Goal: Task Accomplishment & Management: Manage account settings

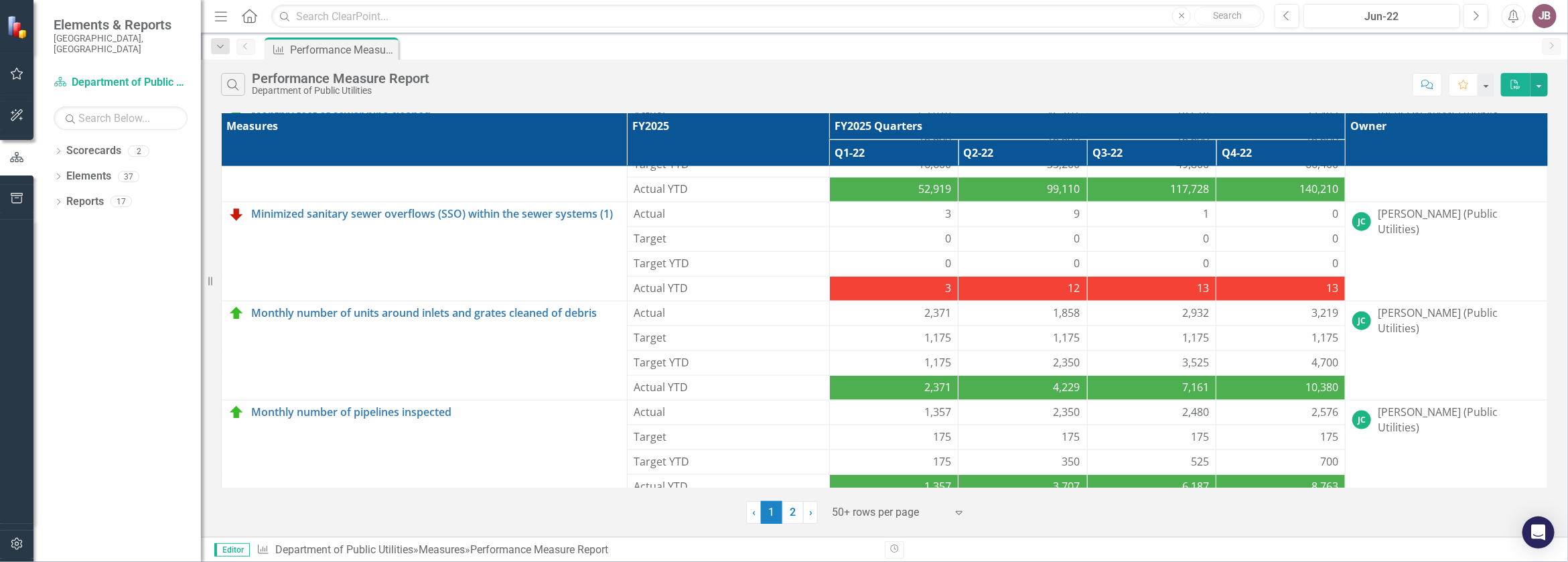
scroll to position [967, 0]
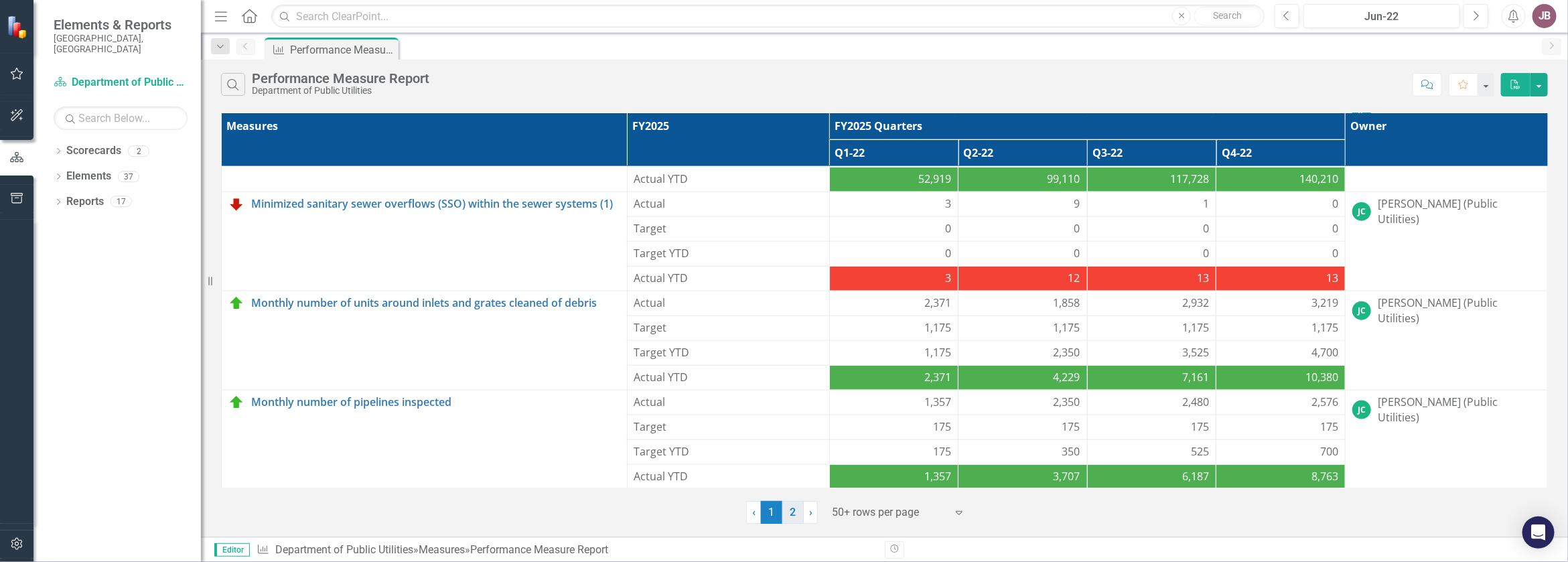
click at [795, 524] on link "2" at bounding box center [793, 512] width 21 height 23
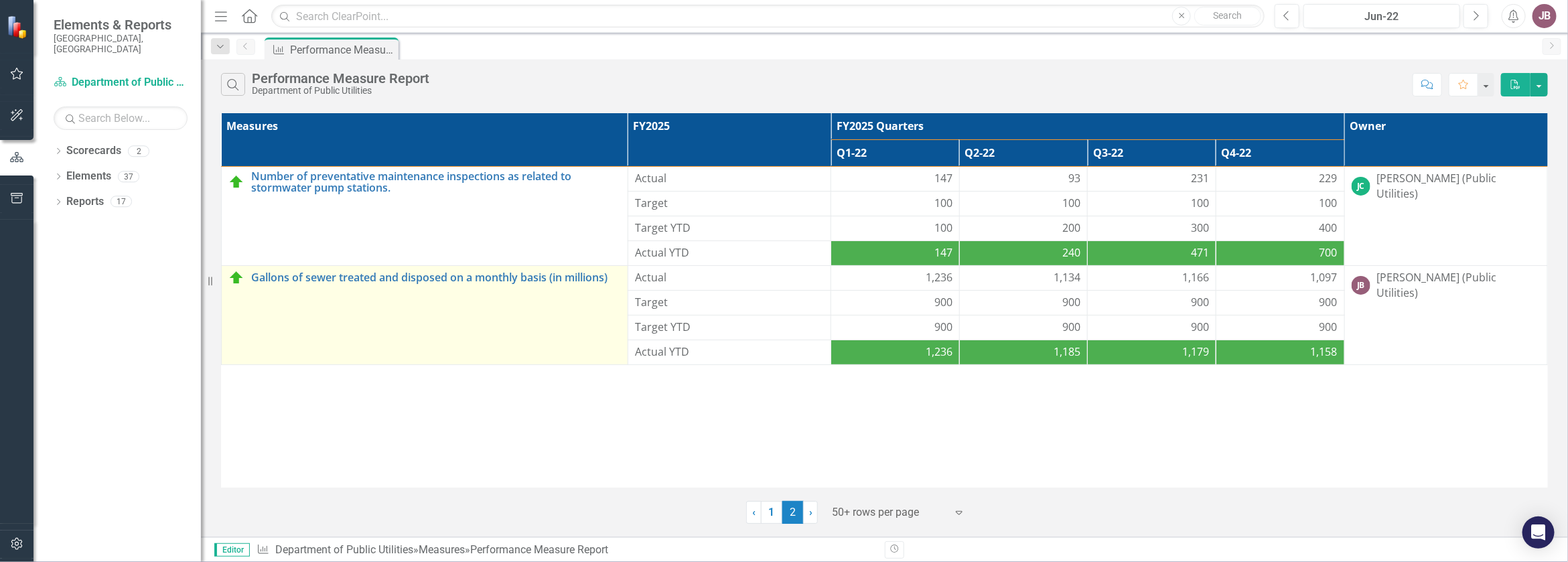
click at [451, 313] on td "Gallons of sewer treated and disposed on a monthly basis (in millions) Edit Edi…" at bounding box center [425, 315] width 407 height 99
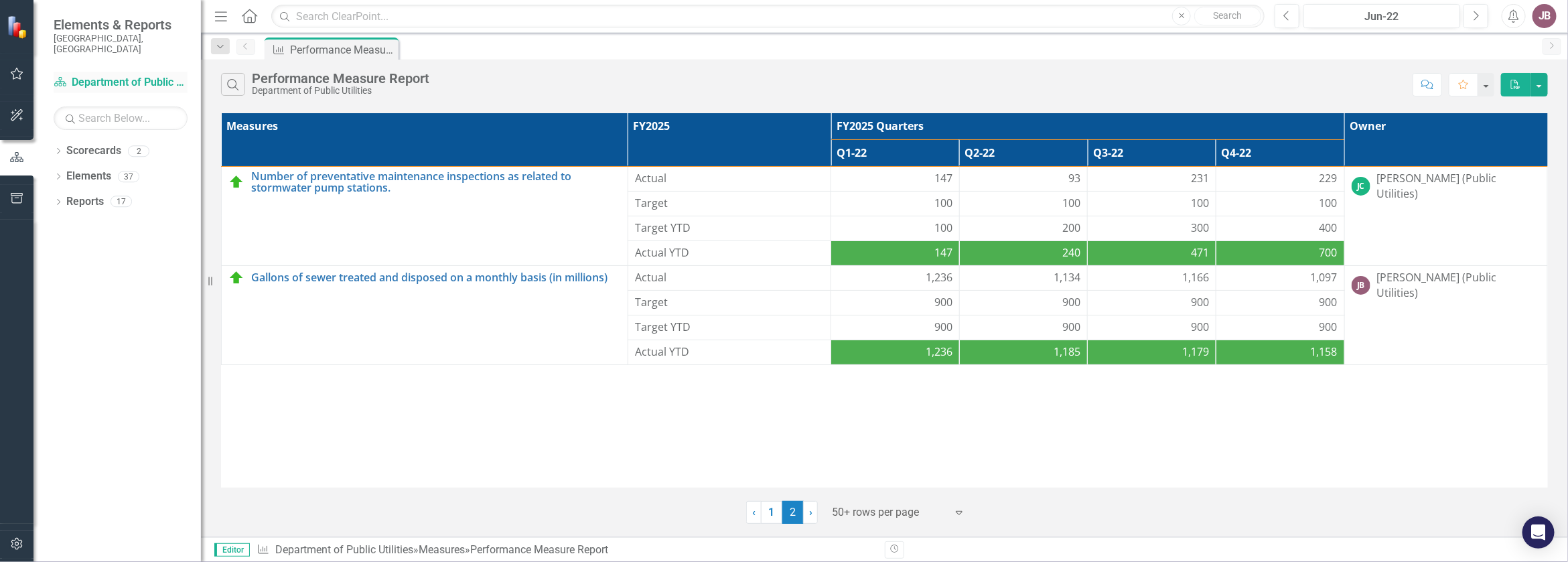
click at [84, 75] on link "Scorecard Department of Public Utilities" at bounding box center [120, 83] width 134 height 15
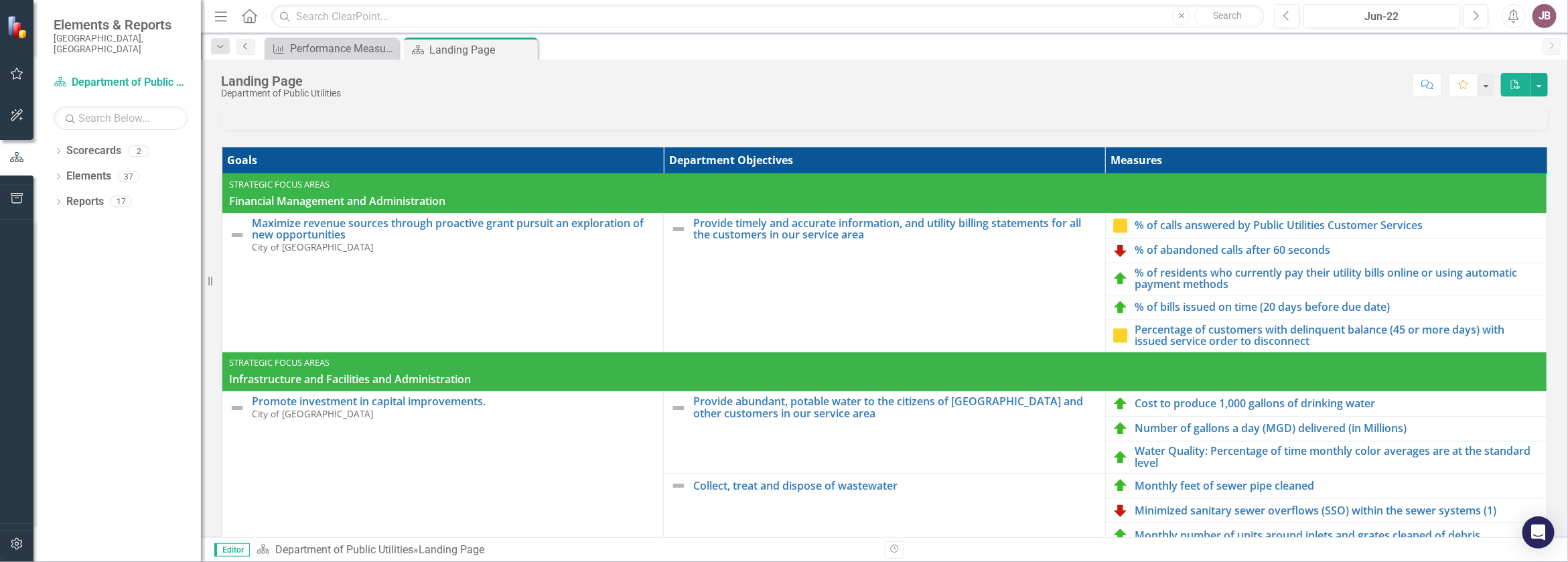
click at [252, 50] on icon "Previous" at bounding box center [246, 46] width 11 height 8
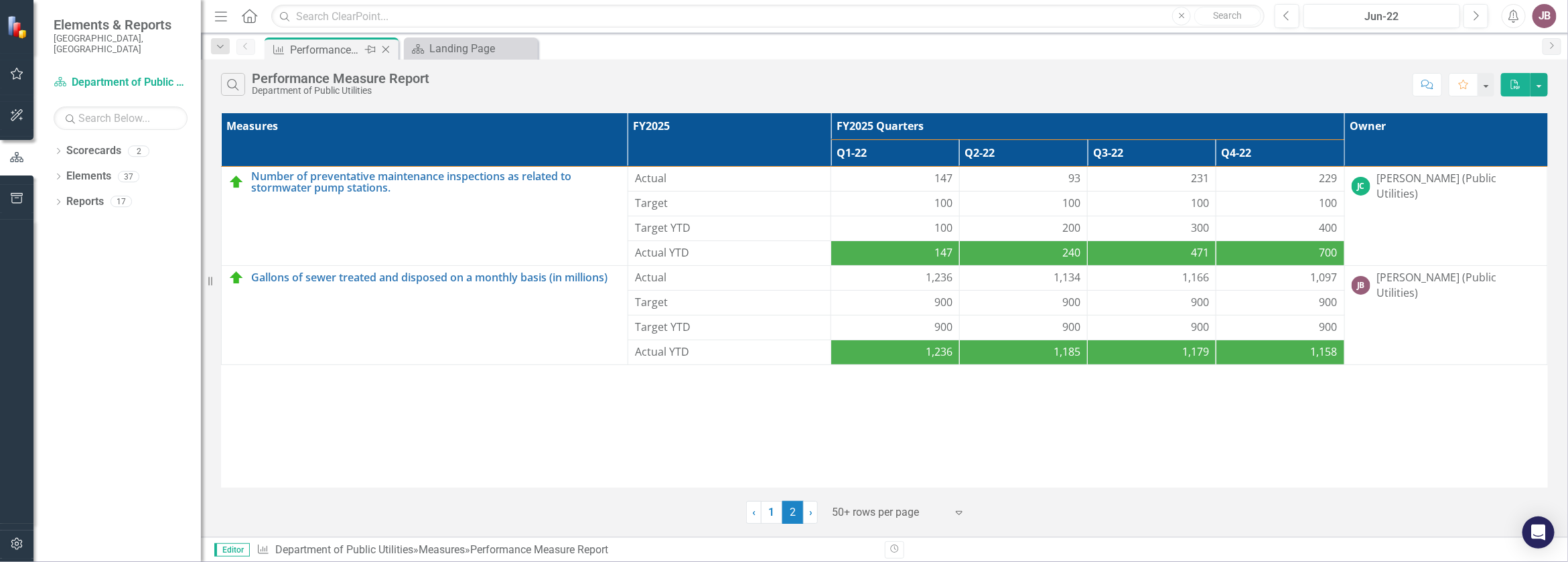
click at [330, 49] on div "Performance Measure Report" at bounding box center [325, 50] width 72 height 17
click at [20, 71] on icon "button" at bounding box center [17, 74] width 13 height 12
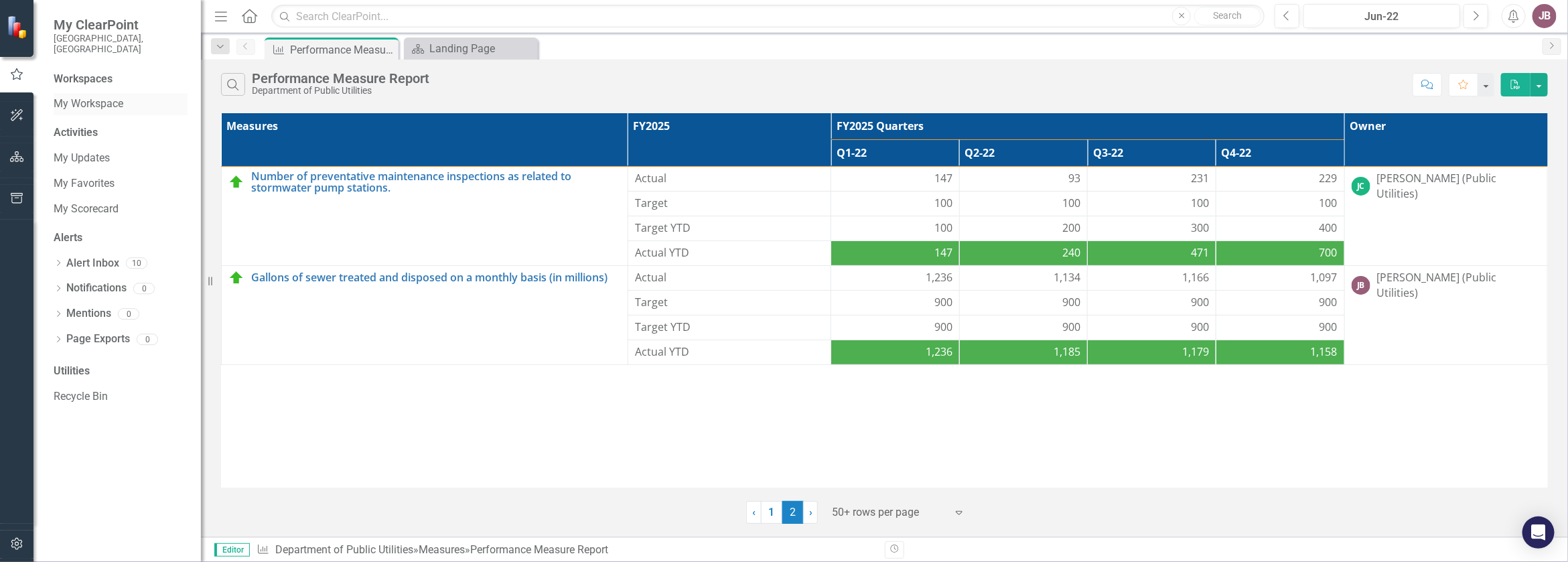
click at [78, 96] on link "My Workspace" at bounding box center [120, 104] width 134 height 15
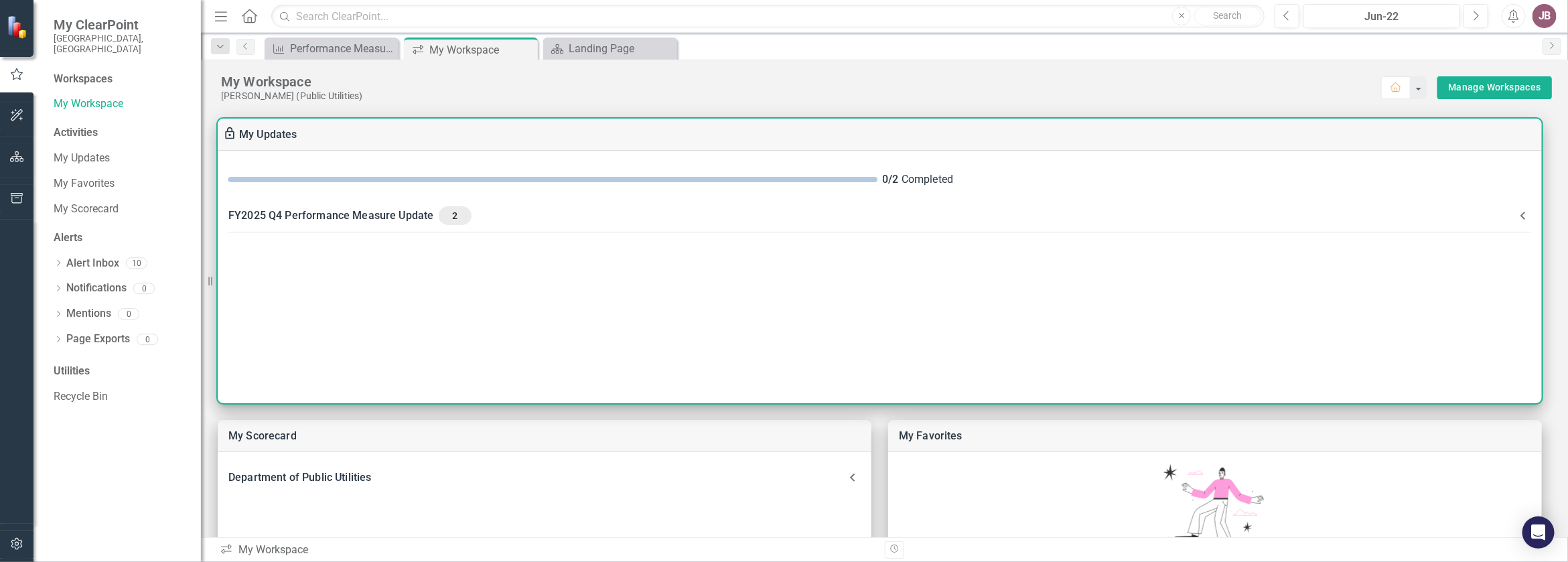
click at [371, 224] on div "FY2025 Q4 Performance Measure Update 2" at bounding box center [871, 215] width 1287 height 19
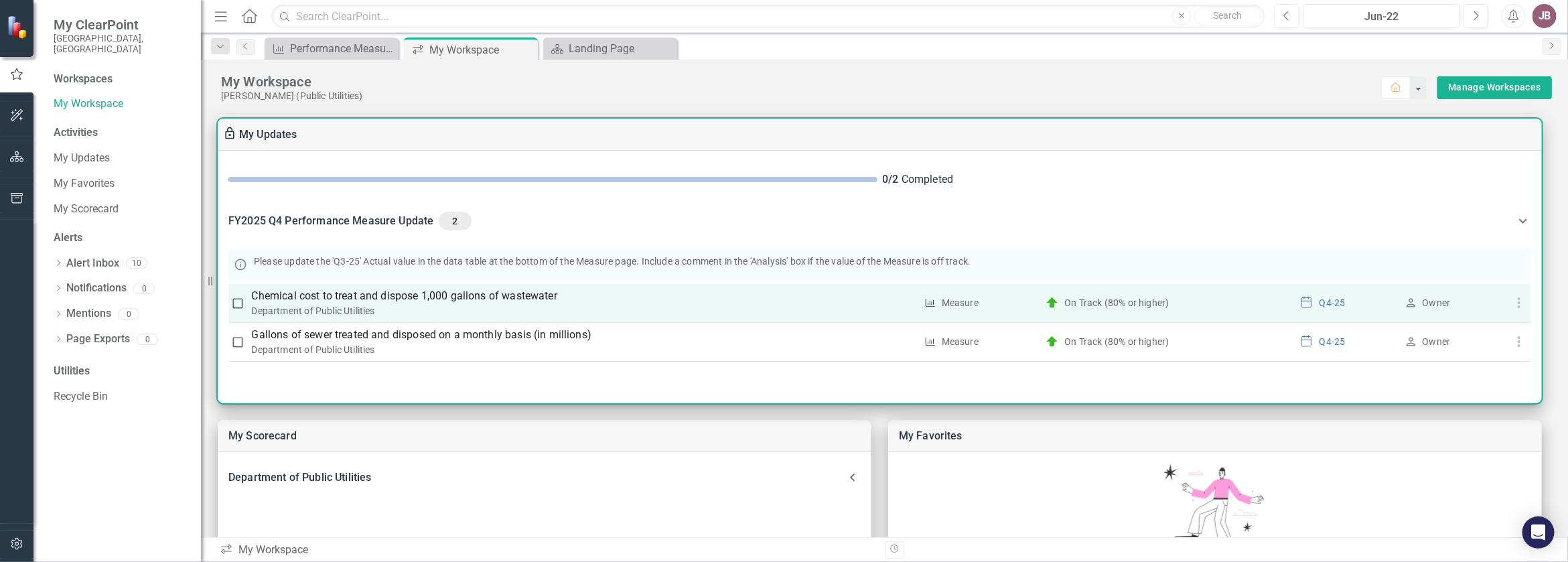
click at [1346, 310] on div "Q4-25" at bounding box center [1332, 303] width 26 height 14
click at [1519, 308] on use "button" at bounding box center [1519, 303] width 3 height 11
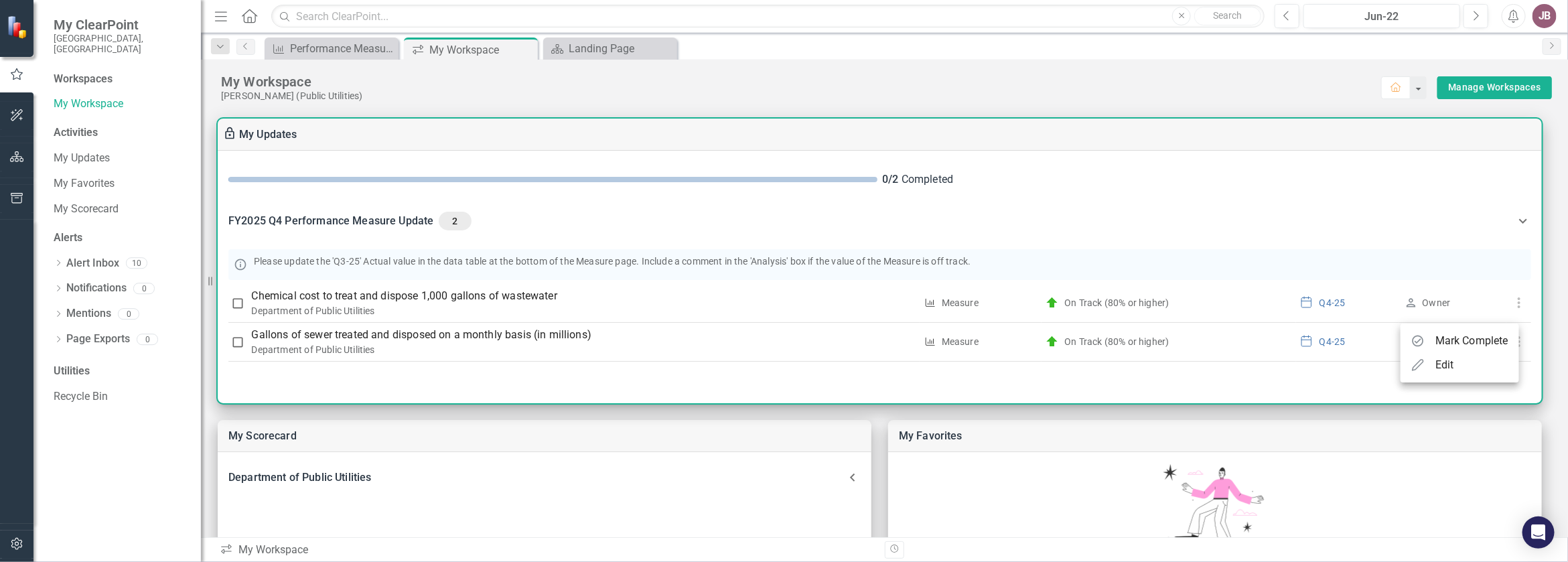
click at [92, 197] on div at bounding box center [784, 281] width 1568 height 562
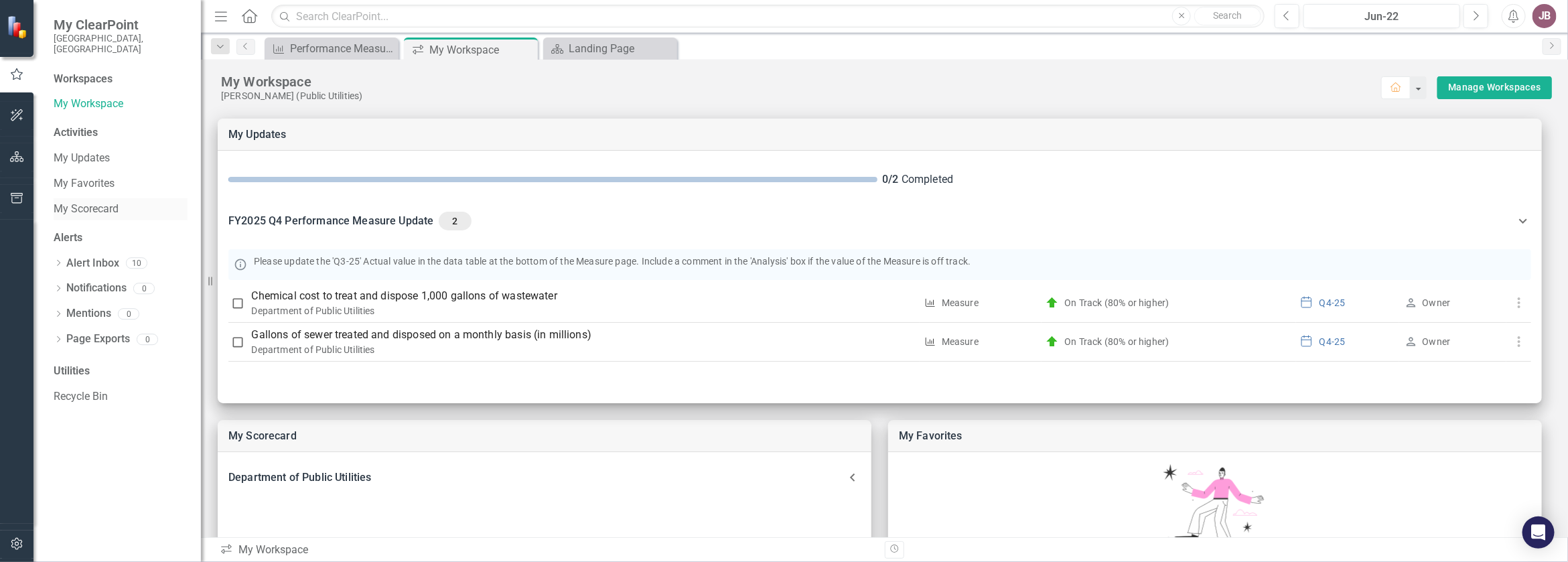
click at [65, 202] on link "My Scorecard" at bounding box center [120, 209] width 134 height 15
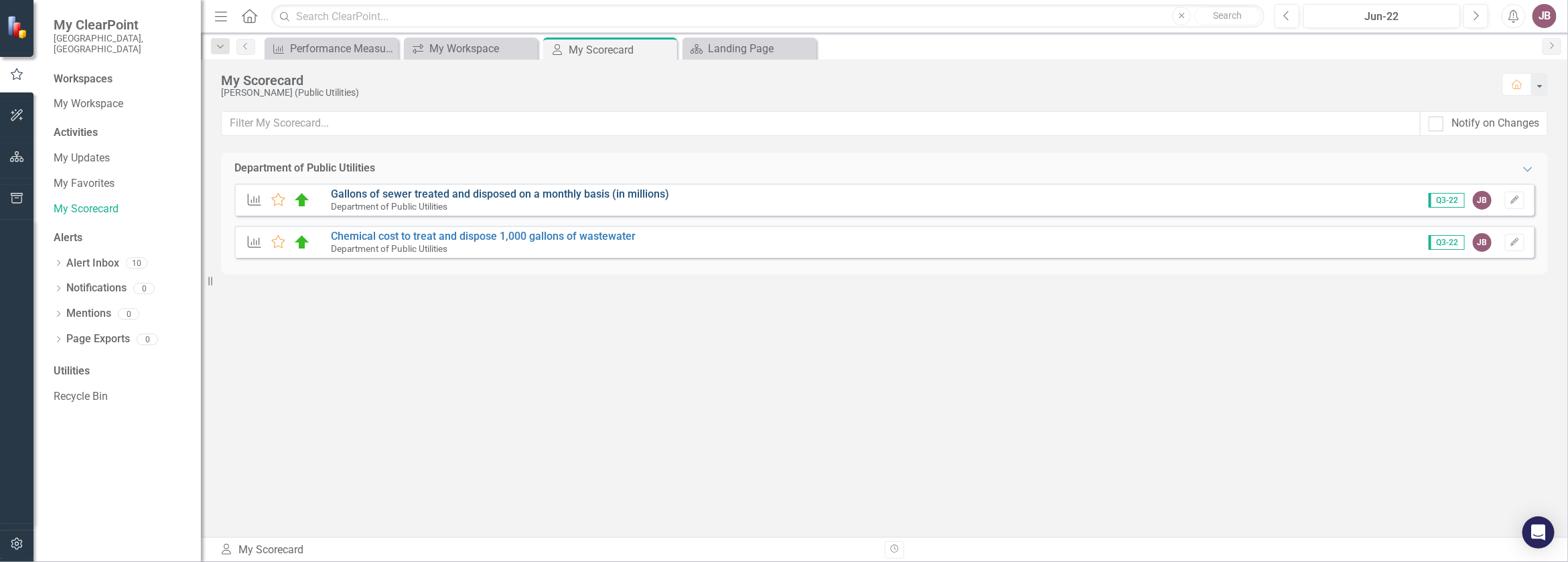
click at [426, 200] on link "Gallons of sewer treated and disposed on a monthly basis (in millions)" at bounding box center [499, 194] width 338 height 13
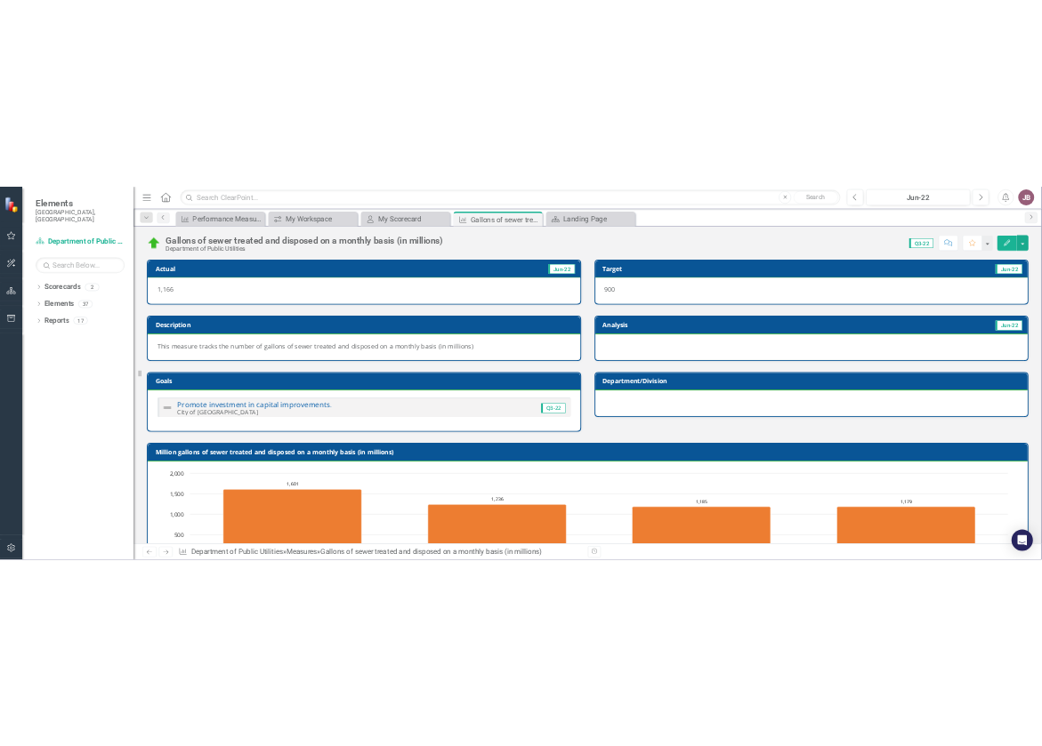
scroll to position [690, 0]
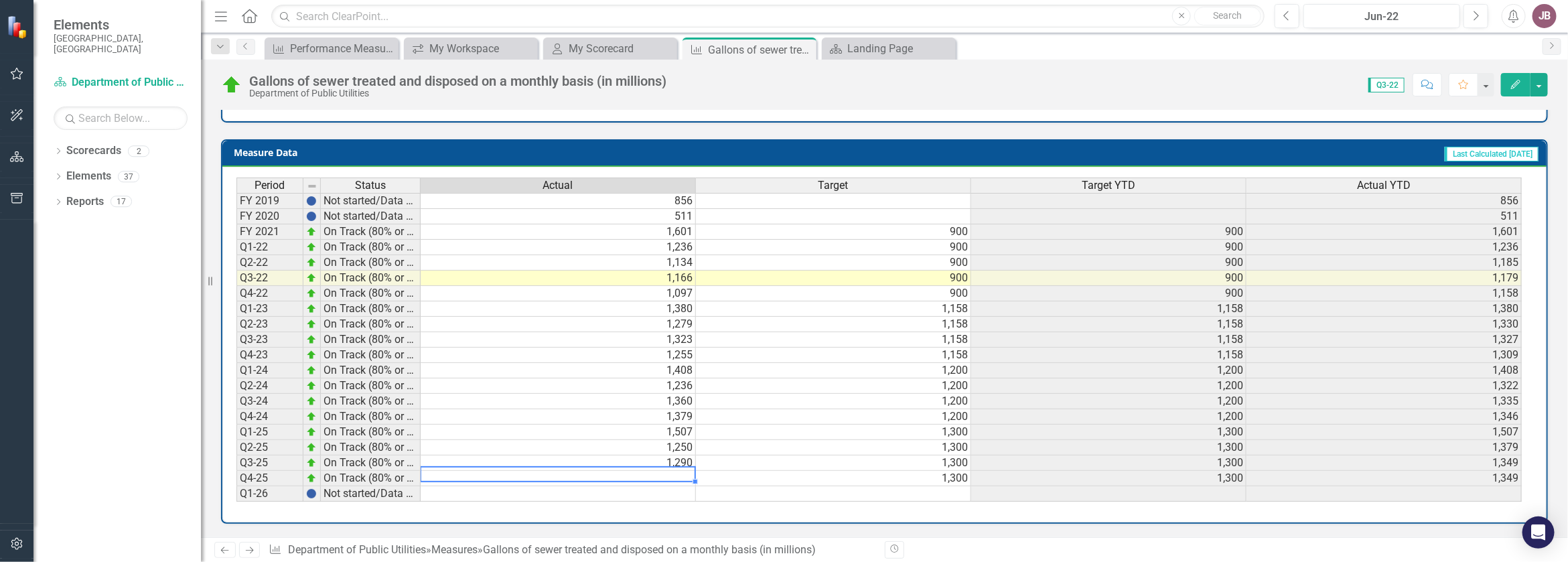
click at [682, 471] on td at bounding box center [559, 478] width 276 height 15
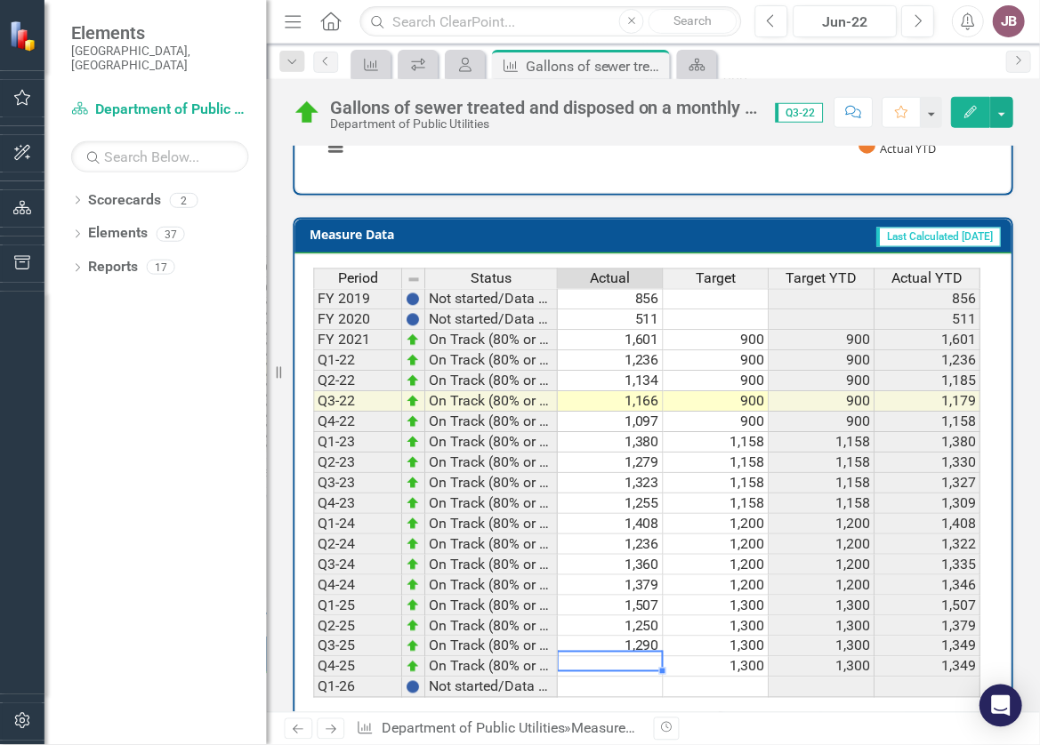
scroll to position [724, 0]
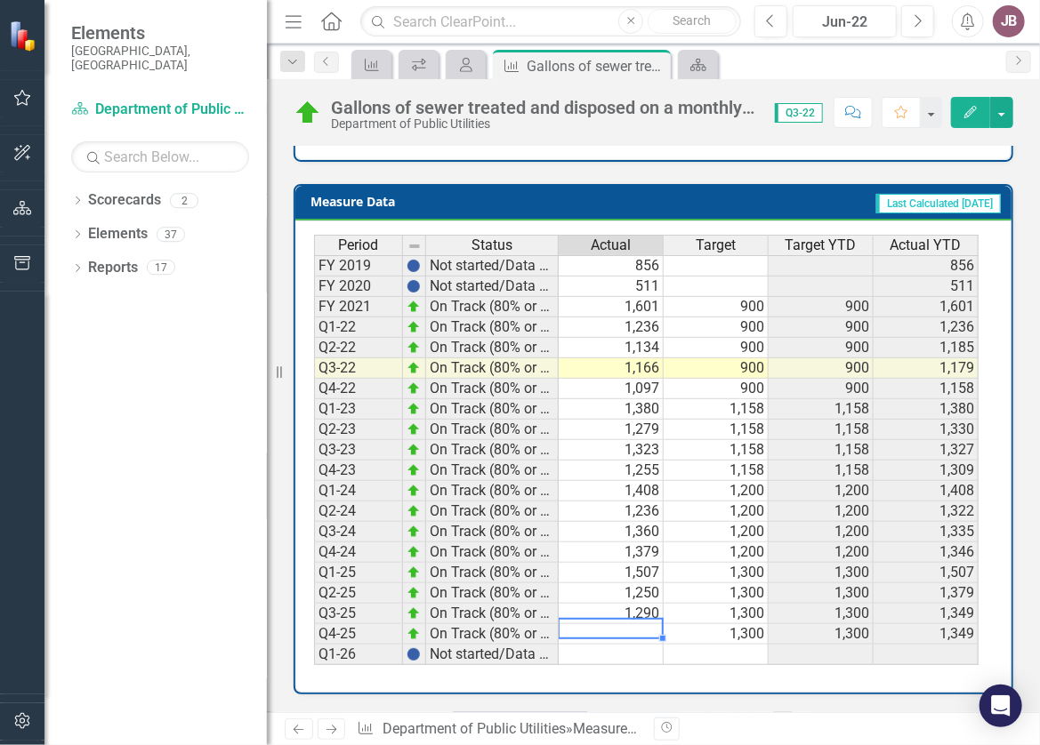
click at [698, 670] on div "Period Status Actual Target Target YTD Actual YTD FY 2019 Not started/Data not …" at bounding box center [653, 457] width 716 height 472
click at [635, 624] on td at bounding box center [611, 634] width 105 height 20
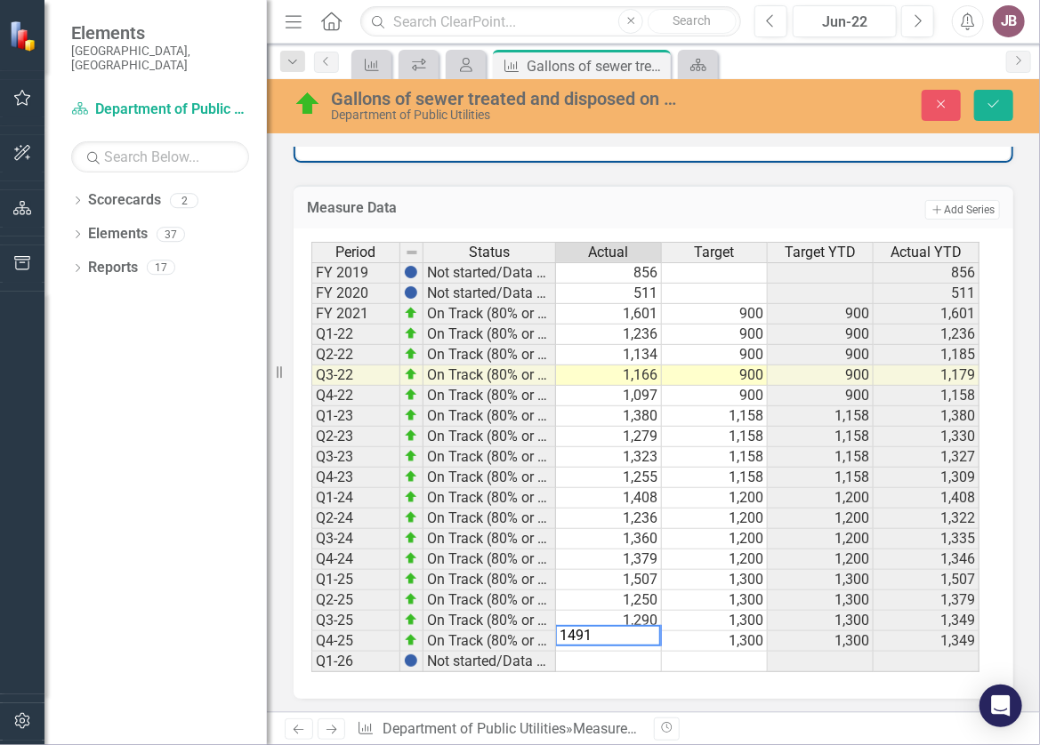
type textarea "1491"
click at [752, 660] on td at bounding box center [715, 662] width 106 height 20
click at [991, 102] on button "Save" at bounding box center [993, 105] width 39 height 31
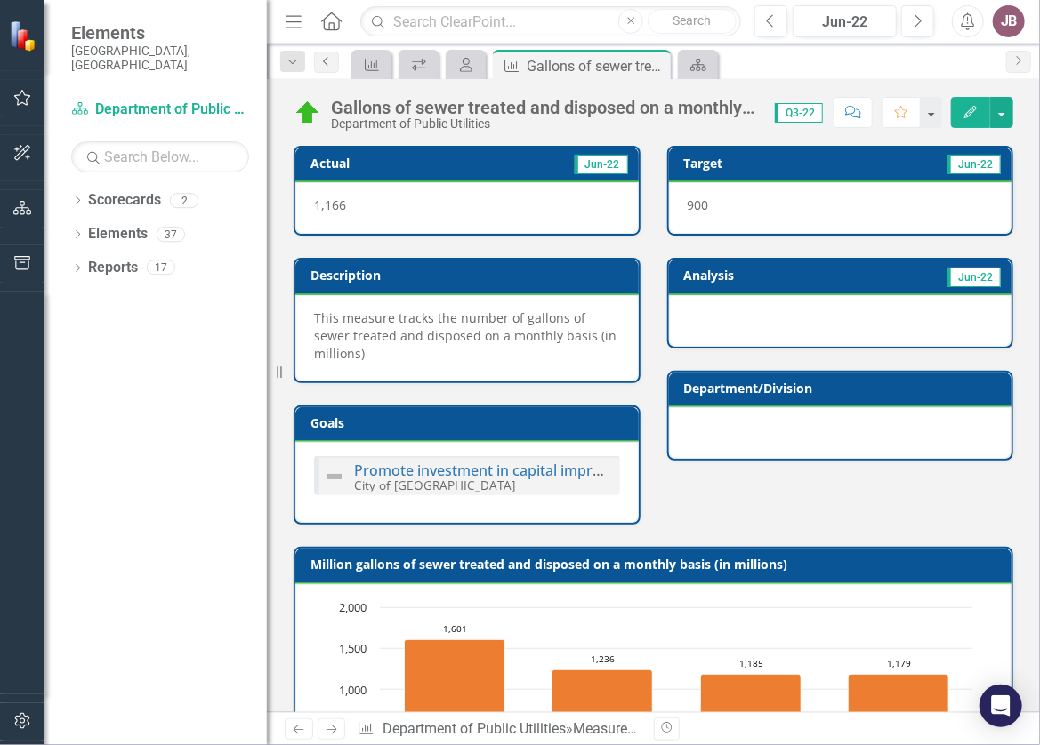
click at [334, 67] on icon "Previous" at bounding box center [326, 61] width 14 height 11
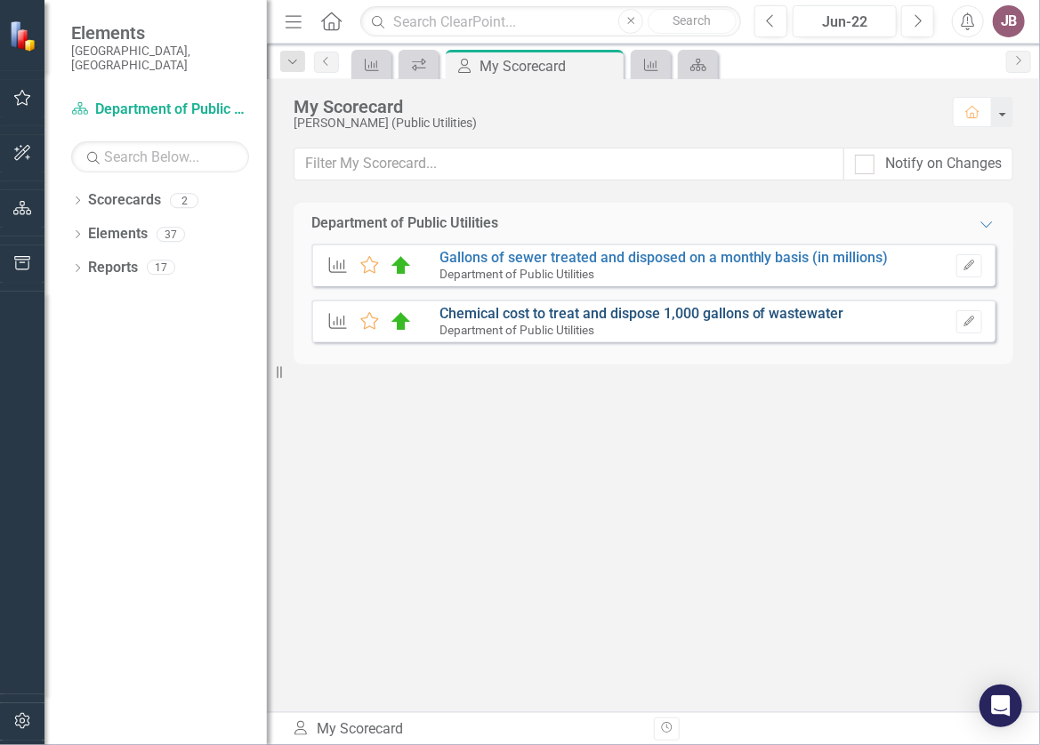
click at [612, 322] on link "Chemical cost to treat and dispose 1,000 gallons of wastewater" at bounding box center [641, 313] width 405 height 17
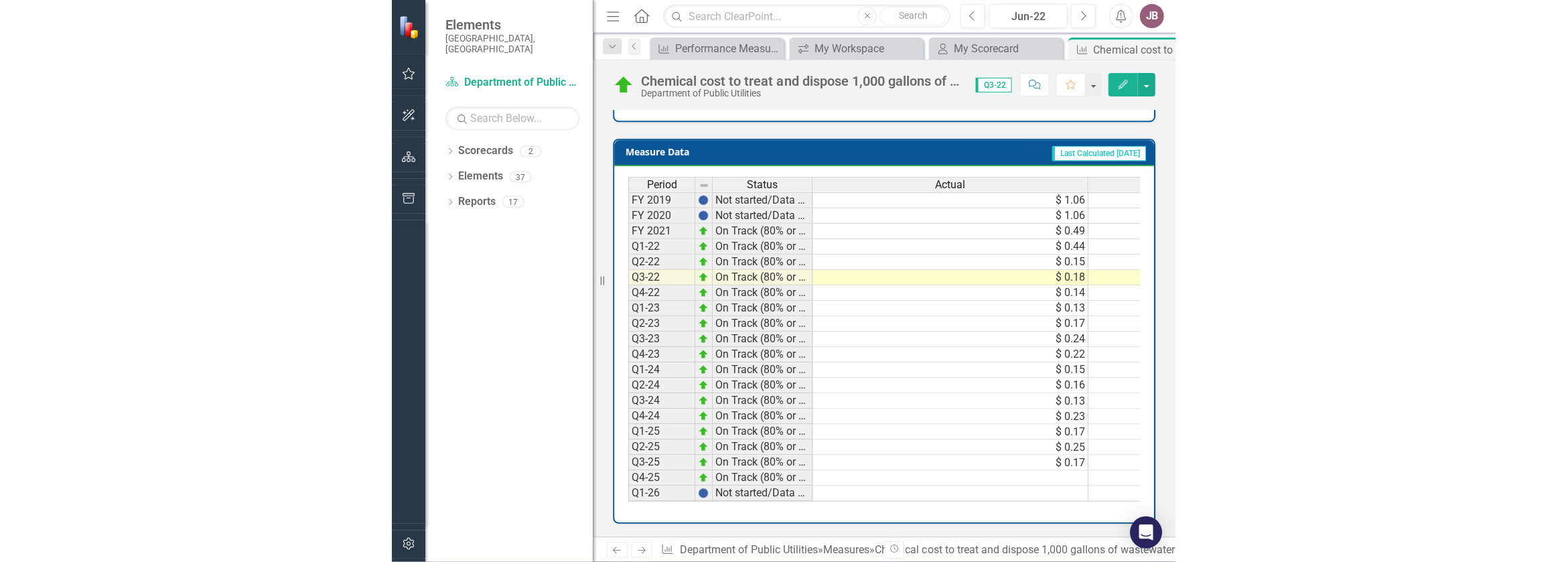
scroll to position [499, 0]
